Goal: Task Accomplishment & Management: Manage account settings

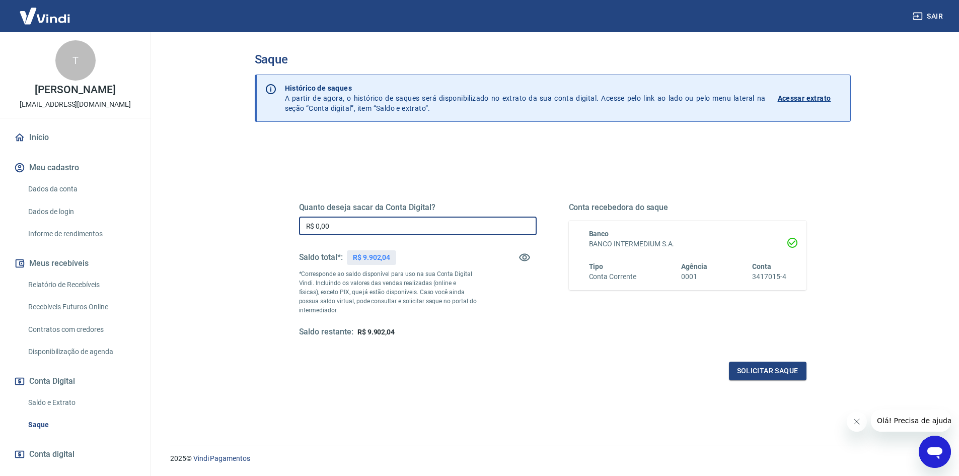
click at [370, 220] on input "R$ 0,00" at bounding box center [418, 225] width 238 height 19
type input "R$ 9.902,04"
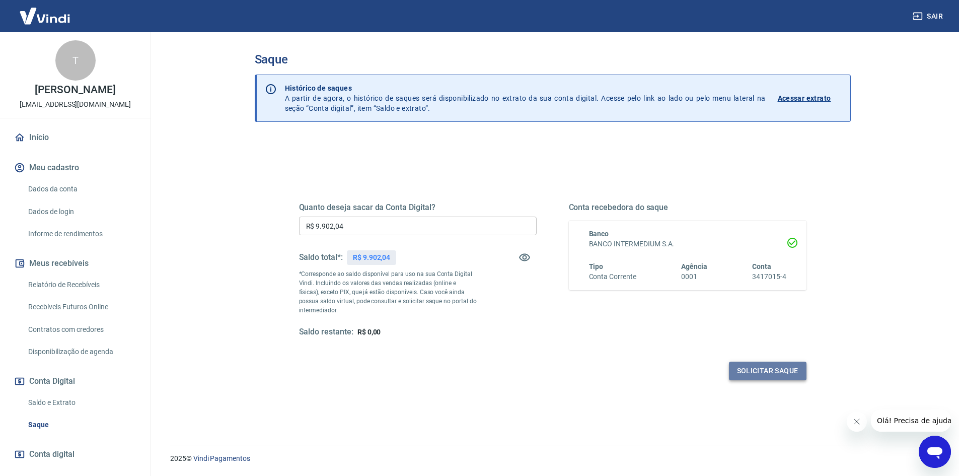
click at [771, 367] on button "Solicitar saque" at bounding box center [768, 370] width 78 height 19
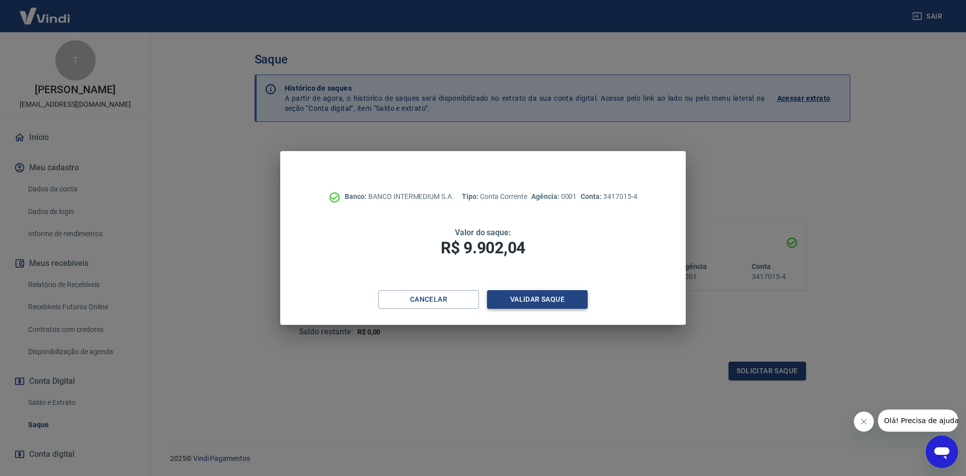
click at [548, 304] on button "Validar saque" at bounding box center [537, 299] width 101 height 19
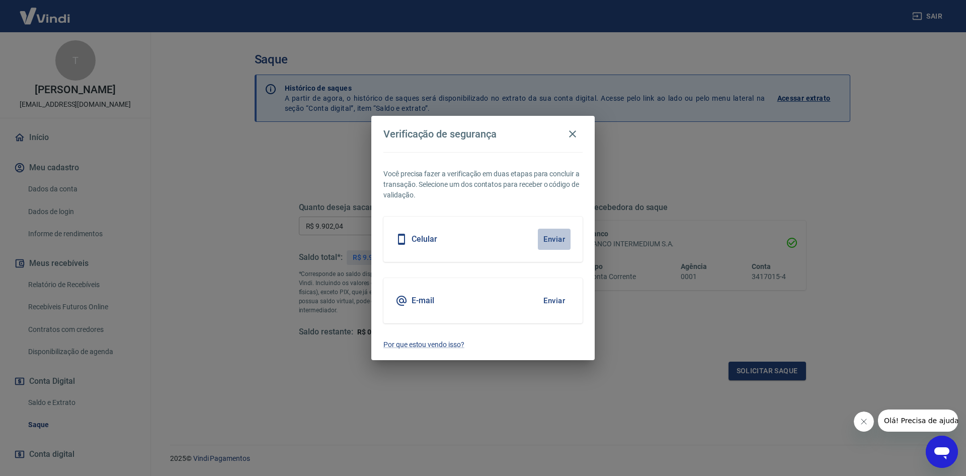
click at [560, 247] on button "Enviar" at bounding box center [554, 239] width 33 height 21
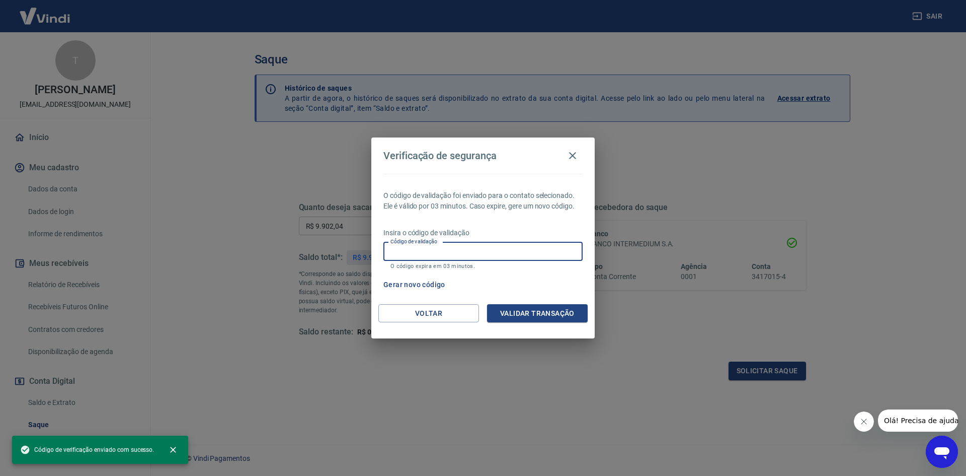
click at [478, 253] on input "Código de validação" at bounding box center [483, 251] width 199 height 19
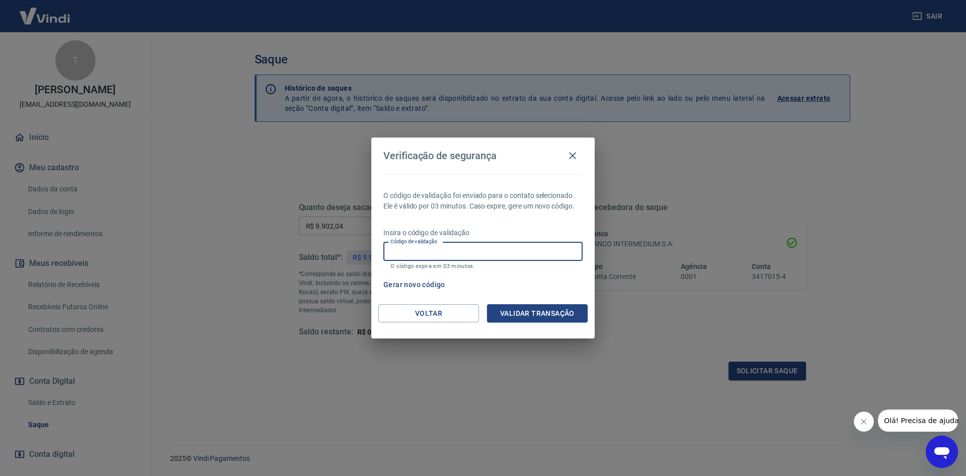
click at [466, 257] on input "Código de validação" at bounding box center [483, 251] width 199 height 19
click at [423, 285] on button "Gerar novo código" at bounding box center [415, 284] width 70 height 19
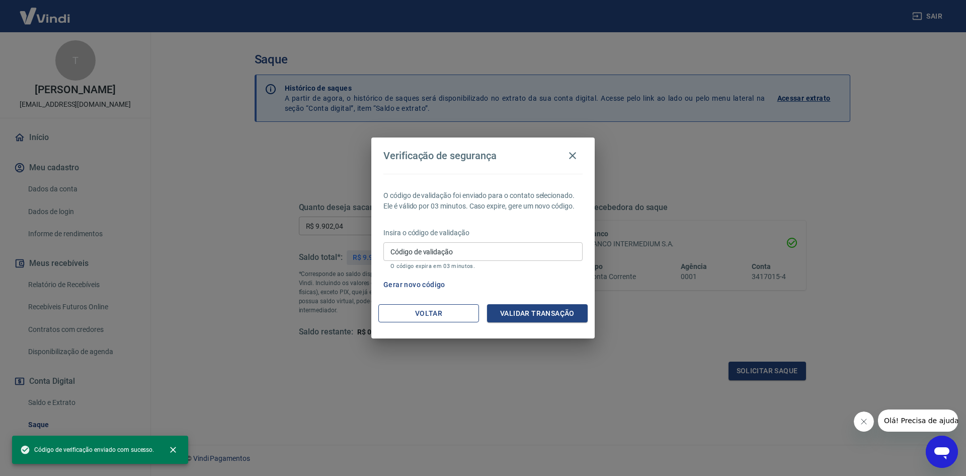
click at [445, 309] on button "Voltar" at bounding box center [429, 313] width 101 height 19
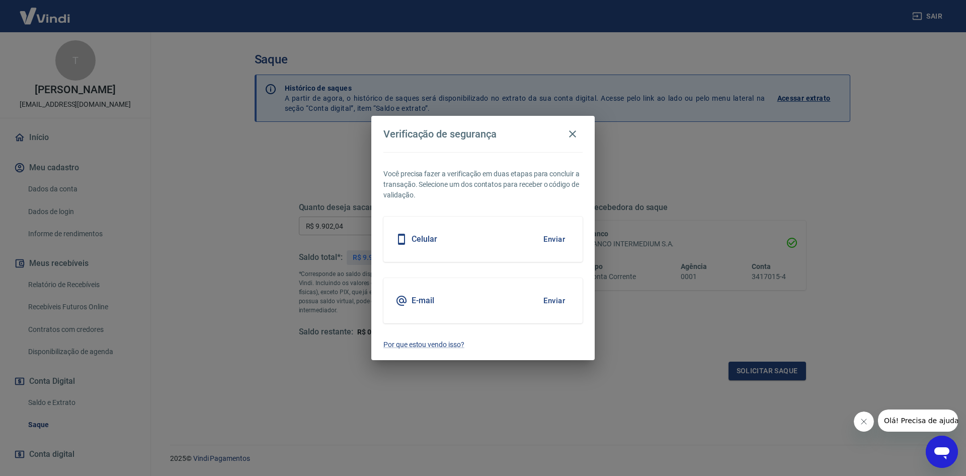
click at [549, 240] on button "Enviar" at bounding box center [554, 239] width 33 height 21
click at [569, 134] on icon "button" at bounding box center [573, 134] width 12 height 12
